Goal: Task Accomplishment & Management: Use online tool/utility

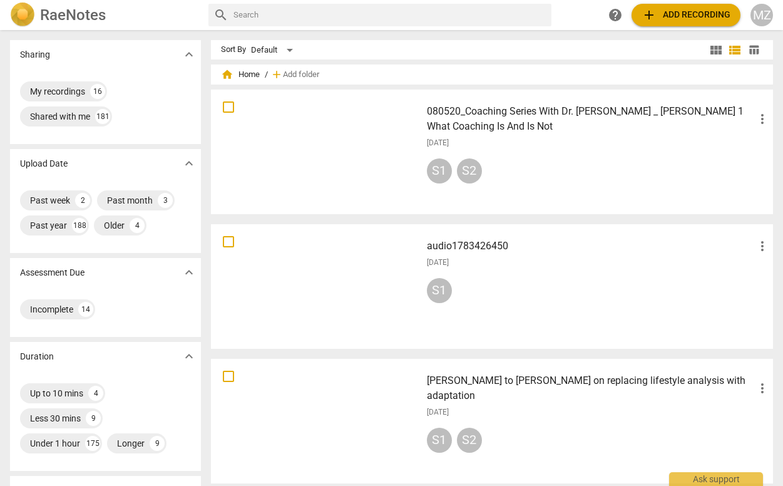
click at [690, 14] on span "add Add recording" at bounding box center [686, 15] width 89 height 15
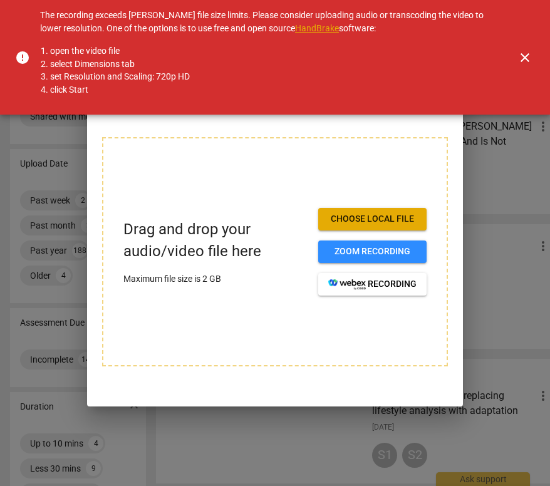
click at [306, 27] on link "HandBrake" at bounding box center [317, 28] width 44 height 10
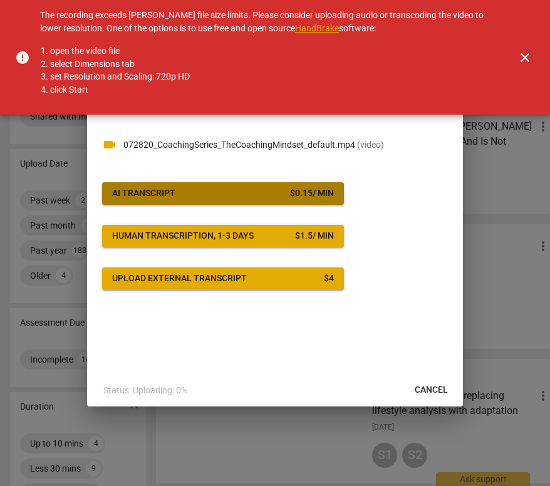
click at [237, 193] on span "AI Transcript $ 0.15 / min" at bounding box center [223, 193] width 222 height 13
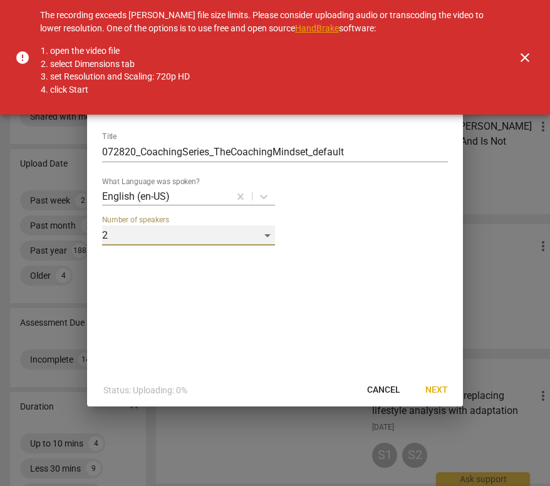
click at [267, 234] on div "2" at bounding box center [188, 235] width 173 height 20
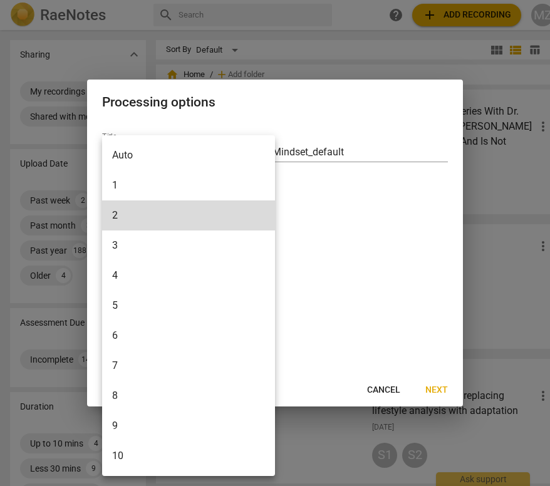
click at [115, 180] on li "1" at bounding box center [188, 185] width 173 height 30
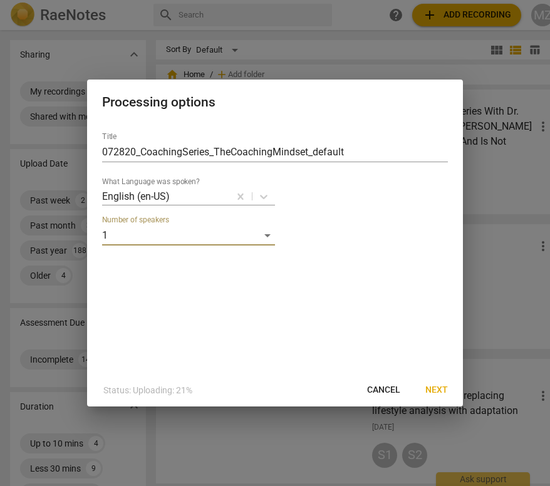
click at [435, 388] on span "Next" at bounding box center [436, 390] width 23 height 13
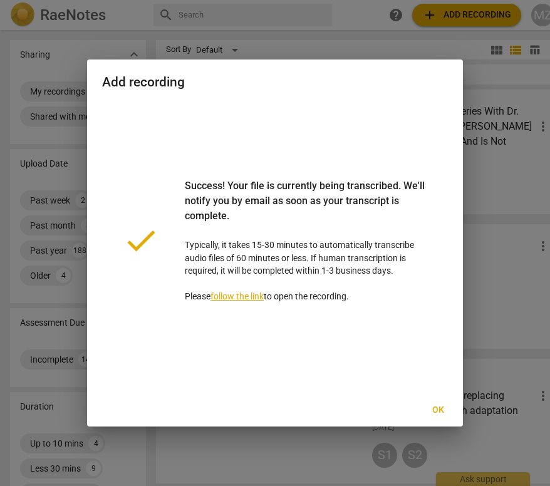
click at [247, 293] on link "follow the link" at bounding box center [236, 296] width 53 height 10
